Goal: Information Seeking & Learning: Learn about a topic

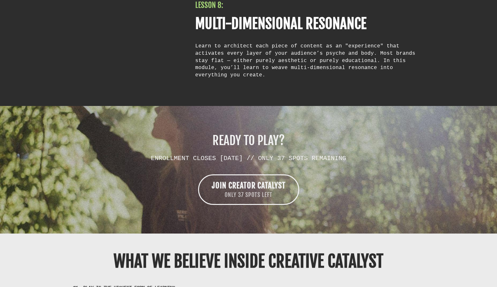
scroll to position [3580, 0]
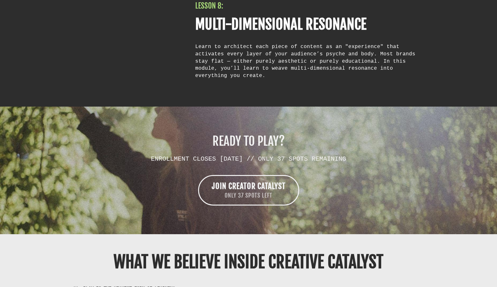
drag, startPoint x: 369, startPoint y: 126, endPoint x: 205, endPoint y: 109, distance: 165.4
click at [205, 135] on div "READY TO PLAY? ENROLLMENT CLOSES [DATE] // ONLY 37 SPOTS REMAINING JOIN CREATOR…" at bounding box center [248, 170] width 357 height 70
copy div "READY TO PLAY? ENROLLMENT CLOSES [DATE] // ONLY 37 SPOTS REMAINING"
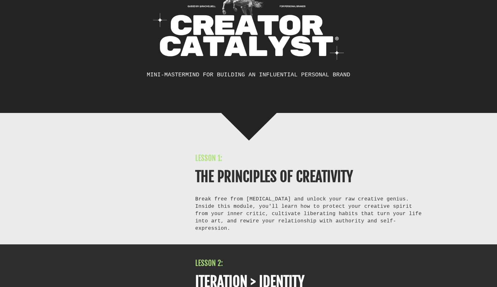
scroll to position [2543, 0]
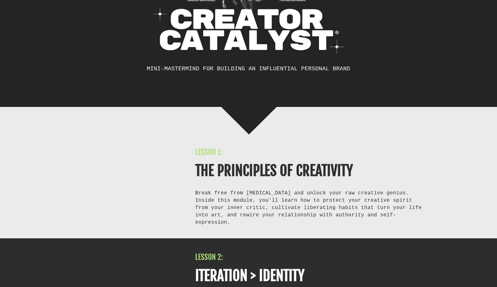
click at [409, 221] on div "Inside this module, you'll learn how to protect your creative spirit from your …" at bounding box center [309, 211] width 229 height 29
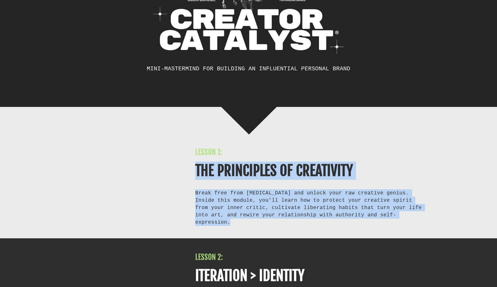
drag, startPoint x: 407, startPoint y: 220, endPoint x: 194, endPoint y: 175, distance: 217.3
click at [194, 175] on div "LESSON 1: THE PRINCIPLES OF CREATIVITY Break free from [MEDICAL_DATA] and unloc…" at bounding box center [309, 187] width 235 height 78
copy div "THE PRINCIPLES OF CREATIVITY Break free from [MEDICAL_DATA] and unlock your raw…"
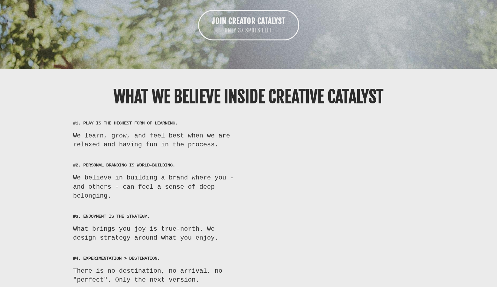
scroll to position [3745, 0]
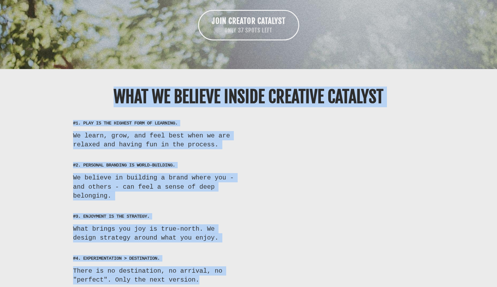
drag, startPoint x: 110, startPoint y: 64, endPoint x: 222, endPoint y: 247, distance: 214.9
click at [222, 247] on div "WHAT WE BELIEVE INSIDE CREATIVE CATALYST #1. PLAY IS THE HIGHEST FORM OF LEARNI…" at bounding box center [248, 185] width 373 height 213
copy div "WHAT WE BELIEVE INSIDE CREATIVE CATALYST #1. PLAY IS THE HIGHEST FORM OF LEARNI…"
click at [348, 207] on div "#3. ENJOYMENT IS THE STRATEGY. What brings you joy is true-north. We design str…" at bounding box center [248, 228] width 373 height 42
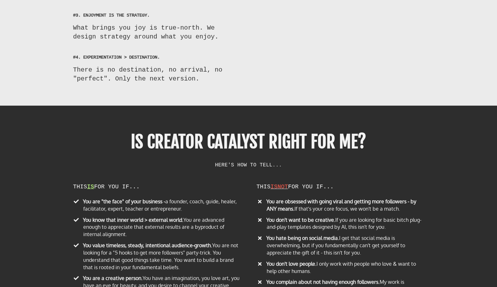
scroll to position [3948, 0]
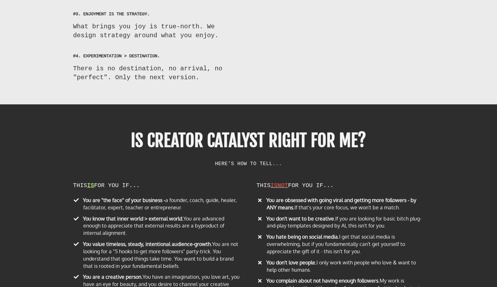
drag, startPoint x: 126, startPoint y: 105, endPoint x: 292, endPoint y: 129, distance: 167.2
click at [292, 130] on div "IS CREATOR CATALYST RIGHT FOR ME? HERE'S HOW TO TELL..." at bounding box center [248, 148] width 251 height 37
copy div "IS CREATOR CATALYST RIGHT FOR ME? HERE'S HOW TO TELL..."
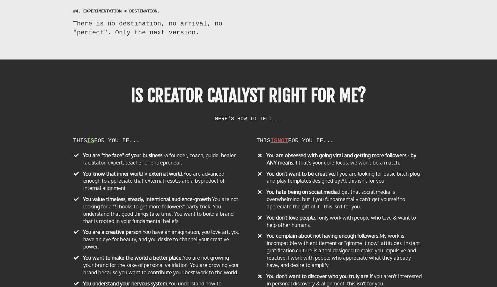
scroll to position [3997, 0]
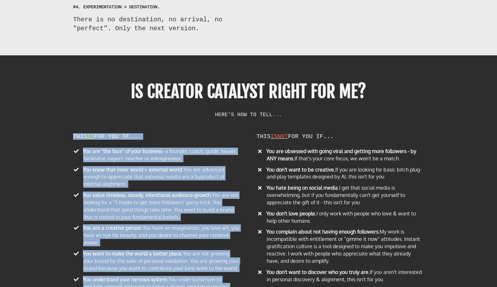
drag, startPoint x: 73, startPoint y: 100, endPoint x: 153, endPoint y: 261, distance: 179.7
click at [153, 262] on div "THIS IS FOR YOU IF... You are "the face" of your business - a founder, coach, g…" at bounding box center [157, 217] width 174 height 166
copy div "LORE IP DOL SIT AM... Con adi "eli sedd" ei temp incididu - u laboree, dolor, m…"
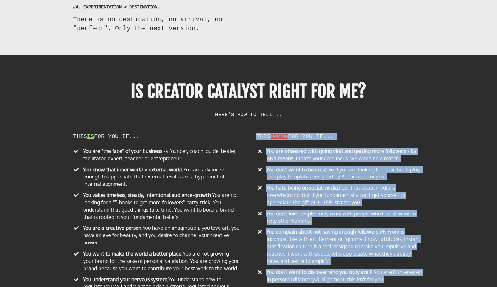
drag, startPoint x: 257, startPoint y: 101, endPoint x: 411, endPoint y: 252, distance: 216.1
click at [411, 252] on div "THIS IS NOT FOR YOU IF... You are obsessed with going viral and getting more fo…" at bounding box center [340, 210] width 174 height 152
copy div "THIS IS NOT FOR YOU IF... You are obsessed with going viral and getting more fo…"
click at [410, 269] on li "​ You don't want to discover who you truly are. If you aren't interested in per…" at bounding box center [339, 277] width 167 height 17
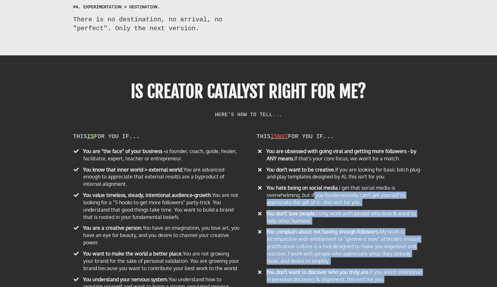
drag, startPoint x: 413, startPoint y: 249, endPoint x: 314, endPoint y: 167, distance: 128.3
click at [314, 167] on ul "You are obsessed with going viral and getting more followers - by ANY means. If…" at bounding box center [339, 217] width 167 height 138
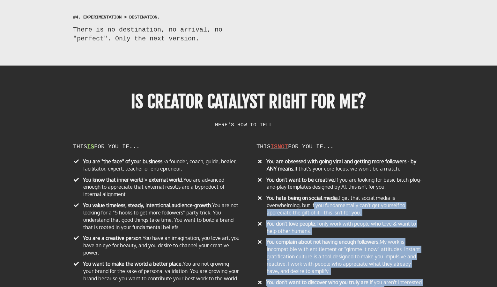
scroll to position [3980, 0]
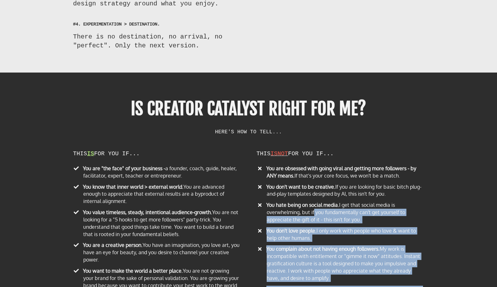
click at [450, 109] on div "IS CREATOR CATALYST RIGHT FOR ME? HERE'S HOW TO TELL... THIS IS FOR YOU IF... Y…" at bounding box center [248, 214] width 497 height 283
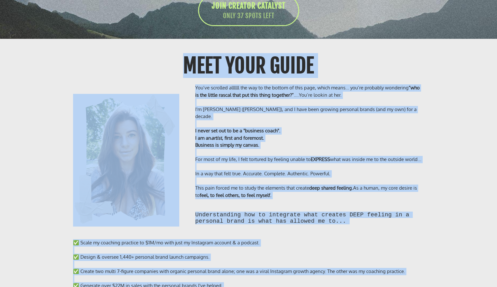
scroll to position [4681, 0]
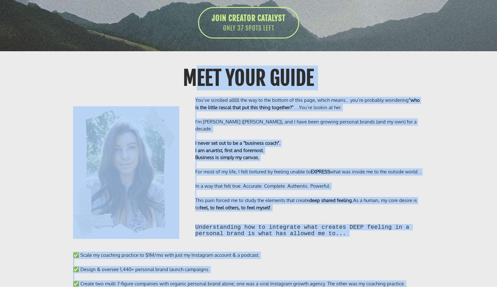
drag, startPoint x: 105, startPoint y: 253, endPoint x: 185, endPoint y: 45, distance: 222.4
click at [185, 61] on div "Meet Your GUIDE You’ve scrolled allllll the way to the bottom of this page, whi…" at bounding box center [248, 252] width 373 height 383
click at [179, 66] on div "Meet Your GUIDE" at bounding box center [248, 78] width 301 height 25
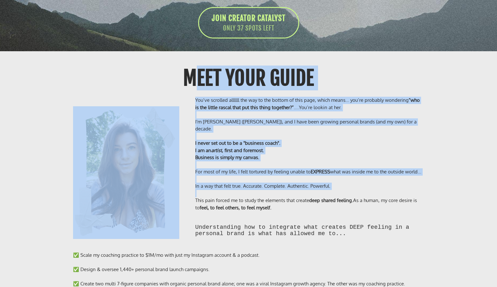
drag, startPoint x: 183, startPoint y: 48, endPoint x: 298, endPoint y: 160, distance: 160.7
click at [298, 160] on div "Meet Your GUIDE You’ve scrolled allllll the way to the bottom of this page, whi…" at bounding box center [248, 252] width 373 height 383
click at [352, 224] on h2 "Understanding how to integrate what creates DEEP feeling in a personal brand is…" at bounding box center [309, 230] width 229 height 13
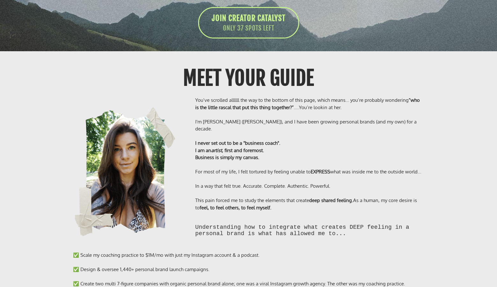
click at [352, 224] on h2 "Understanding how to integrate what creates DEEP feeling in a personal brand is…" at bounding box center [309, 230] width 229 height 13
drag, startPoint x: 317, startPoint y: 46, endPoint x: 184, endPoint y: 46, distance: 132.9
click at [184, 66] on div "Meet Your GUIDE" at bounding box center [248, 78] width 301 height 25
copy b "Meet Your GUIDE"
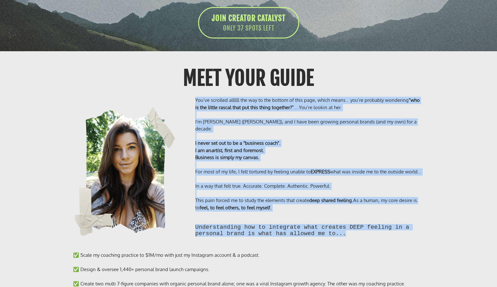
drag, startPoint x: 345, startPoint y: 200, endPoint x: 196, endPoint y: 68, distance: 199.6
click at [196, 97] on div "You’ve scrolled allllll the way to the bottom of this page, which means… you’re…" at bounding box center [309, 167] width 235 height 140
copy div "You’ve scrolled allllll the way to the bottom of this page, which means… you’re…"
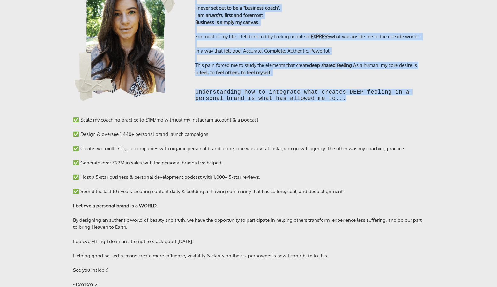
scroll to position [4819, 0]
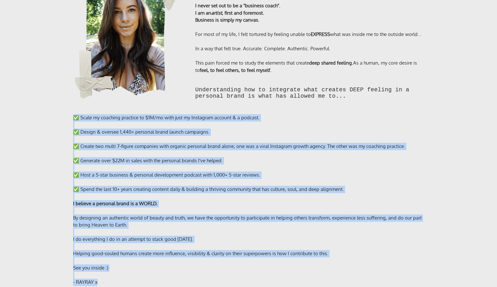
drag, startPoint x: 98, startPoint y: 247, endPoint x: 67, endPoint y: 81, distance: 168.5
click at [67, 108] on div "✅ Scale my coaching practice to $1M/mo with just my Instagram account & a podca…" at bounding box center [248, 200] width 373 height 185
copy div "✅ Lorem ip dolorsit ametcons ad $2E/se doei temp in Utlaboree dolorem & a enima…"
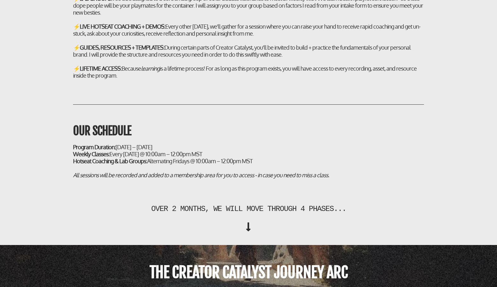
scroll to position [2044, 0]
